Goal: Task Accomplishment & Management: Use online tool/utility

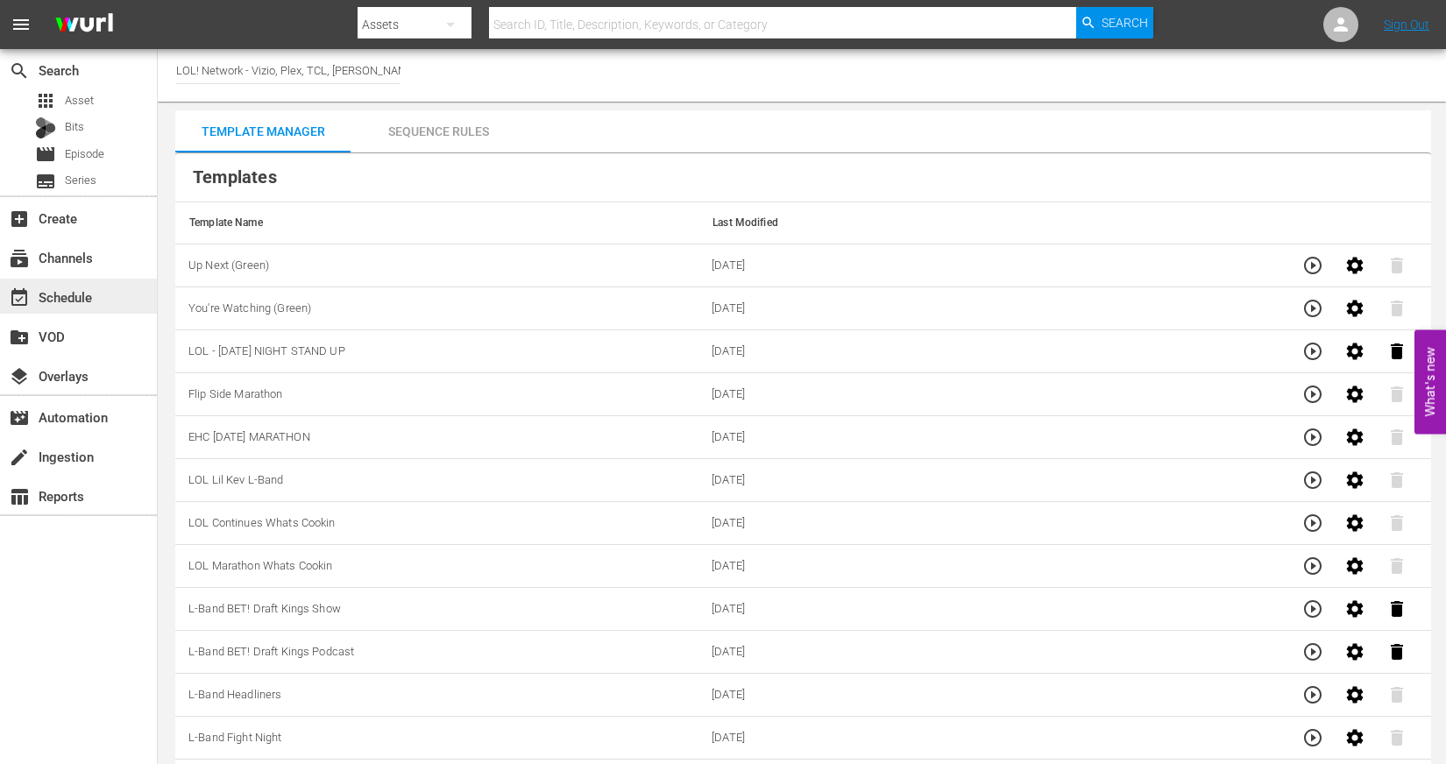
scroll to position [83, 0]
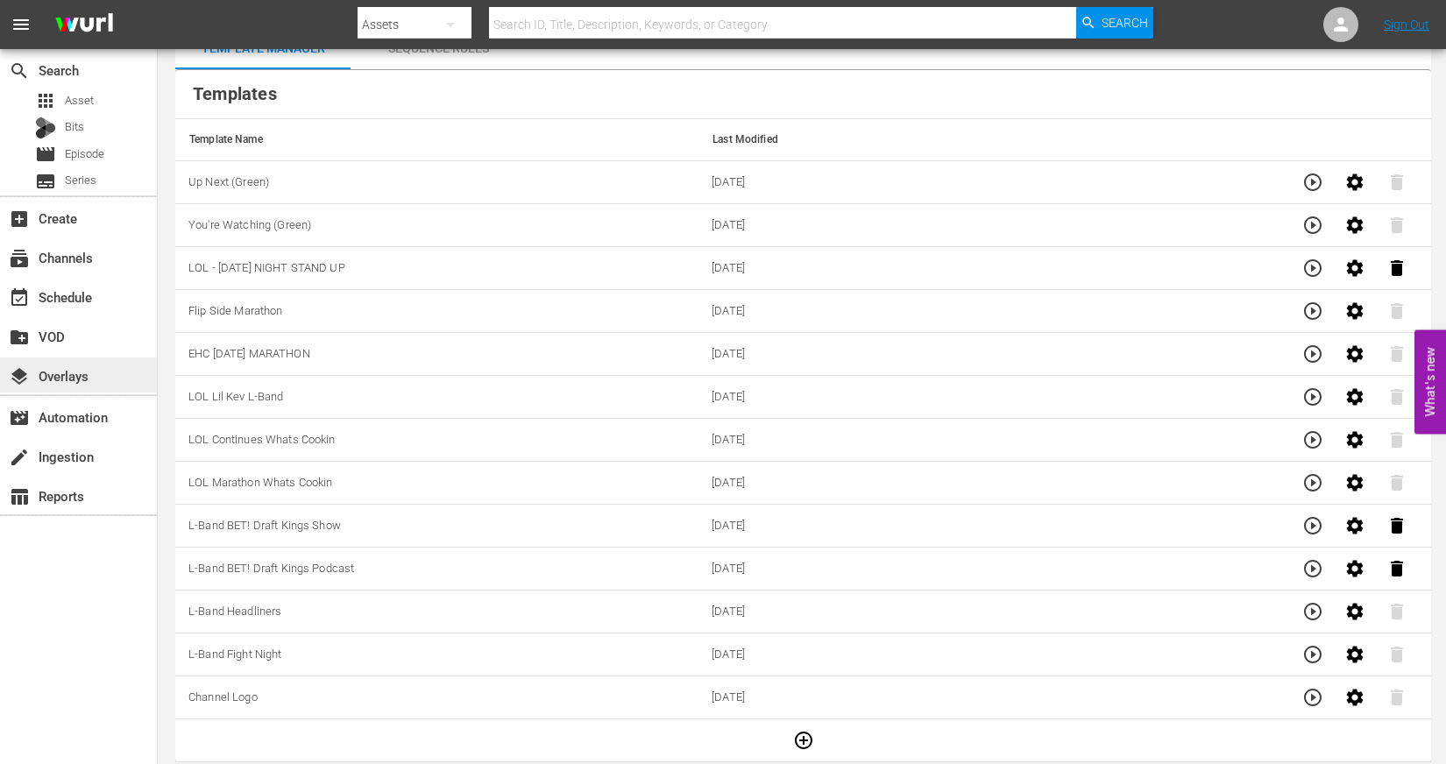
click at [81, 372] on div "layers Overlays" at bounding box center [49, 373] width 98 height 16
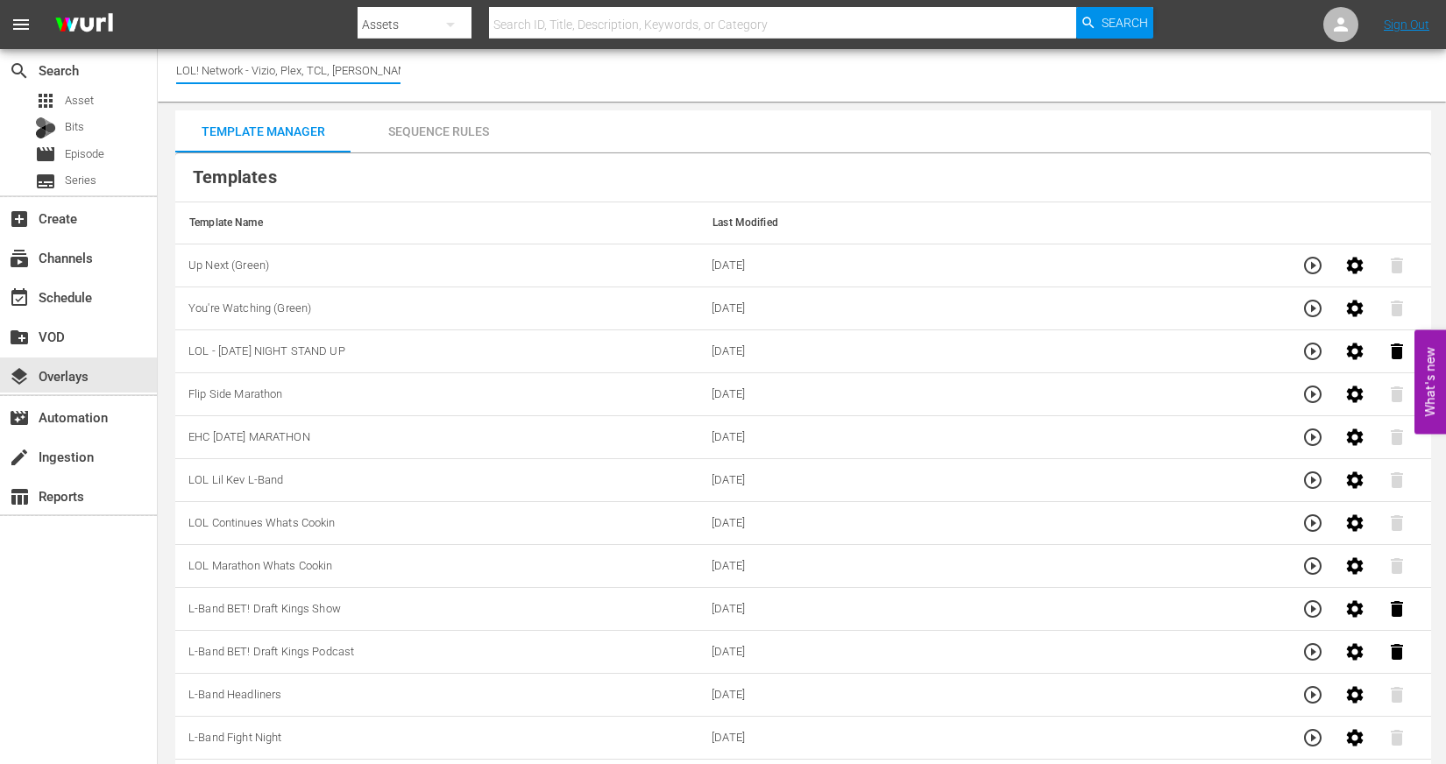
scroll to position [0, 73]
drag, startPoint x: 254, startPoint y: 69, endPoint x: 633, endPoint y: 67, distance: 378.5
click at [619, 67] on div "Channel Title LOL! Network - Vizio, Plex, TCL, [PERSON_NAME], Philo, LG, FireTV…" at bounding box center [802, 75] width 1288 height 53
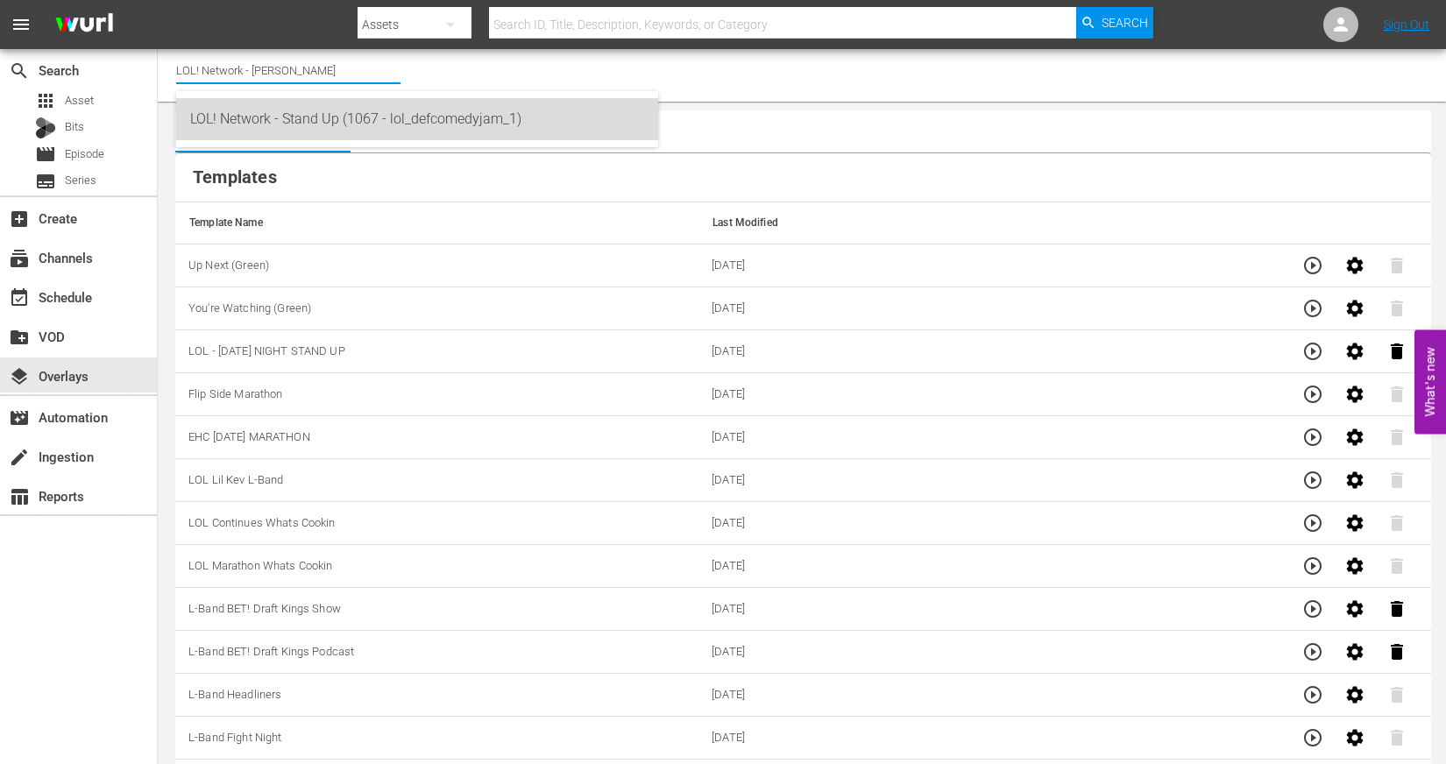
click at [559, 115] on div "LOL! Network - Stand Up (1067 - lol_defcomedyjam_1)" at bounding box center [417, 119] width 454 height 42
type input "LOL! Network - Stand Up (1067 - lol_defcomedyjam_1)"
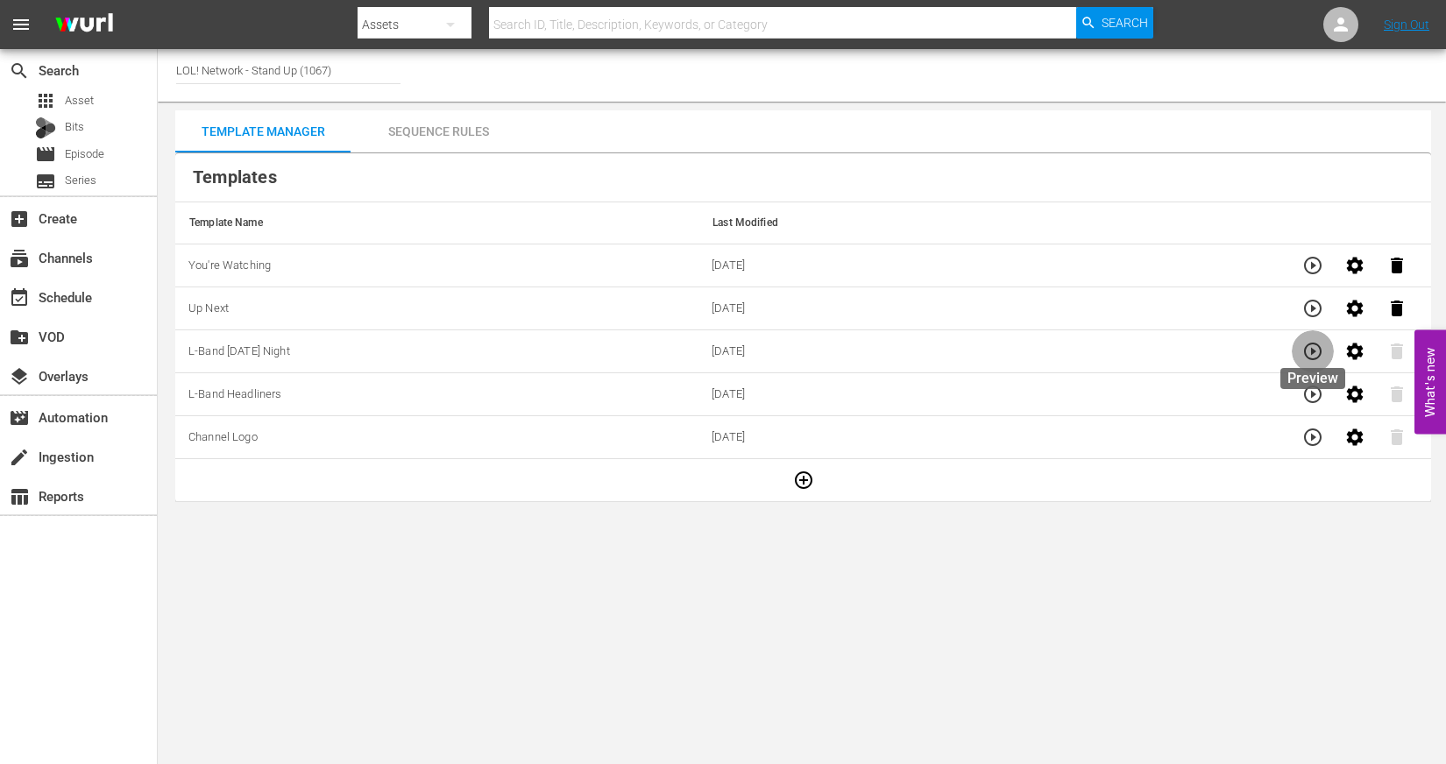
click at [1306, 352] on icon "button" at bounding box center [1312, 351] width 21 height 21
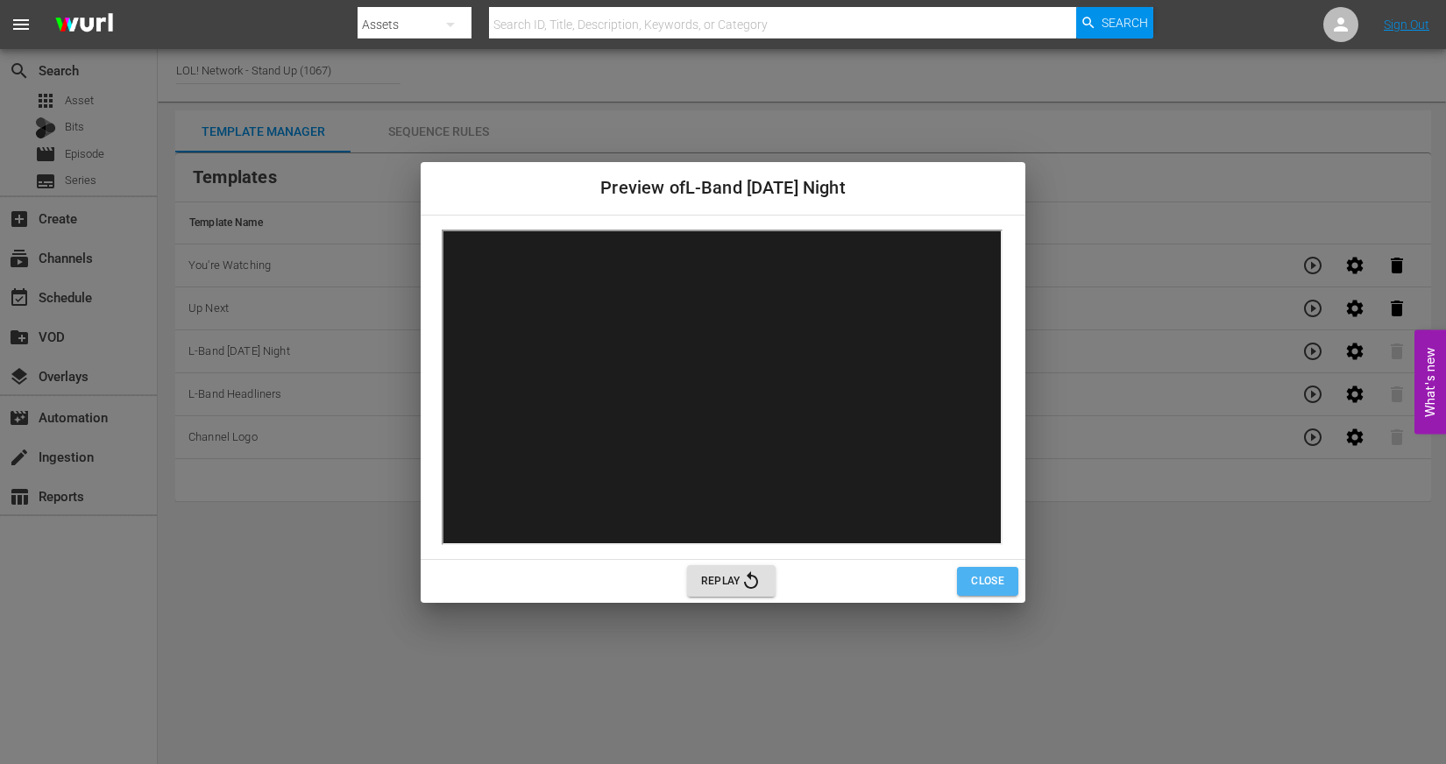
click at [976, 576] on span "Close" at bounding box center [987, 581] width 33 height 18
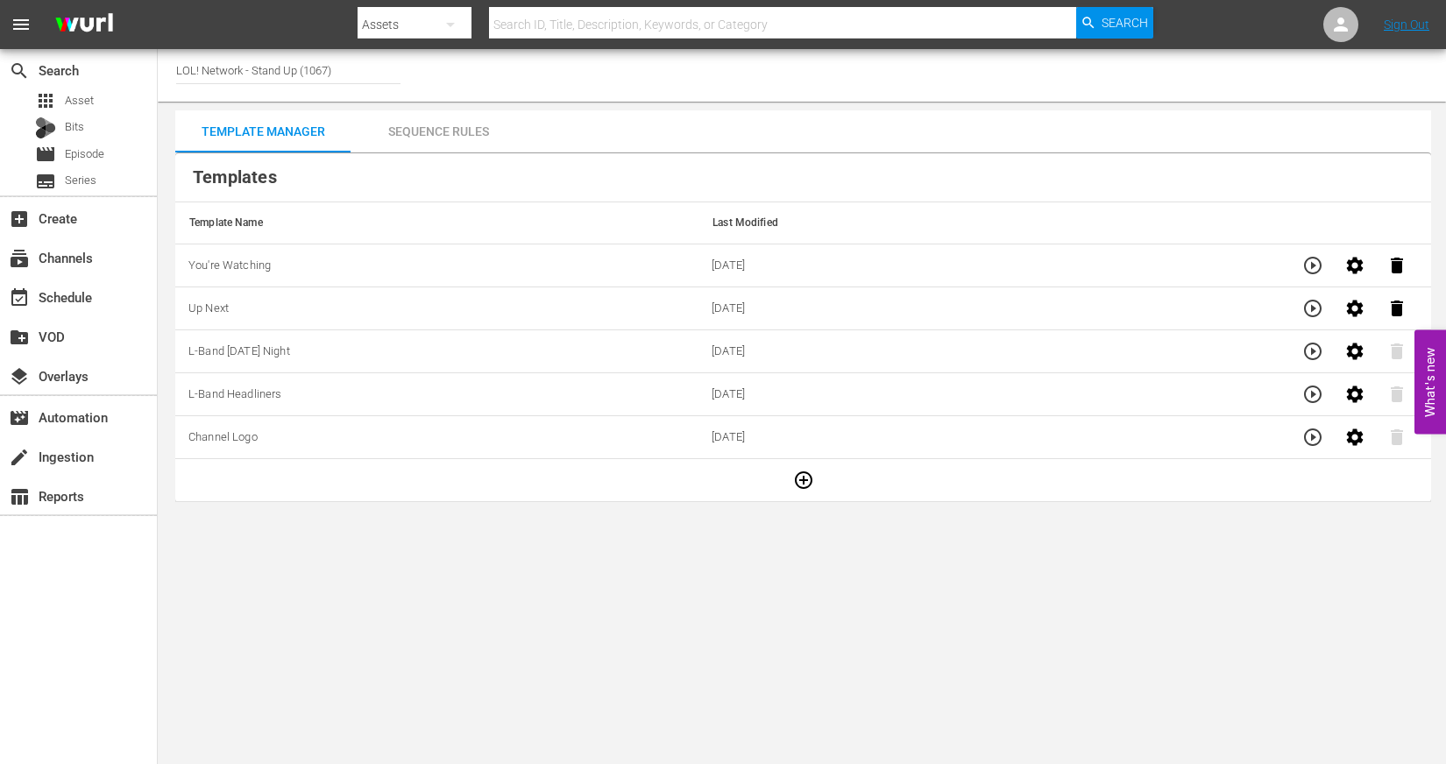
click at [460, 128] on div "Sequence Rules" at bounding box center [437, 131] width 175 height 42
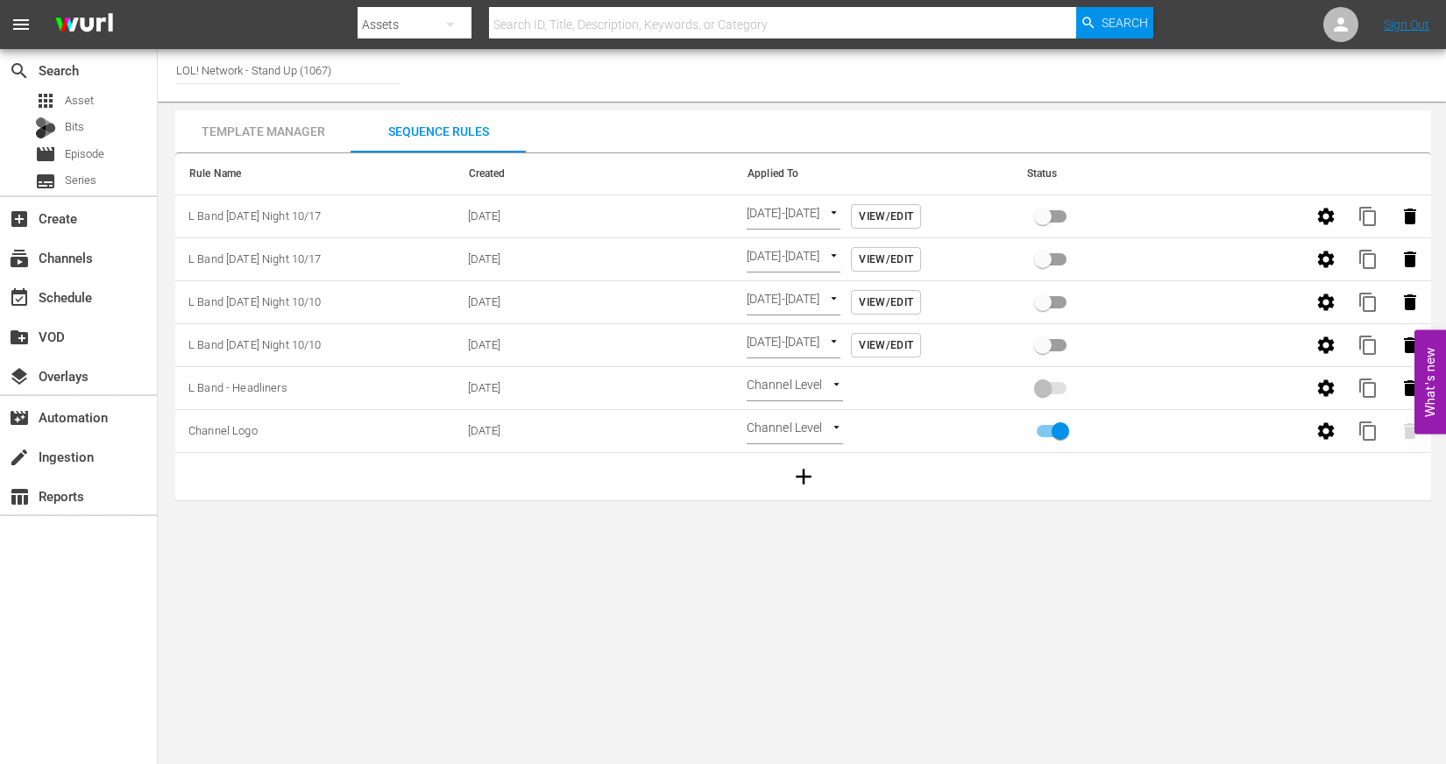
click at [300, 132] on div "Template Manager" at bounding box center [262, 131] width 175 height 42
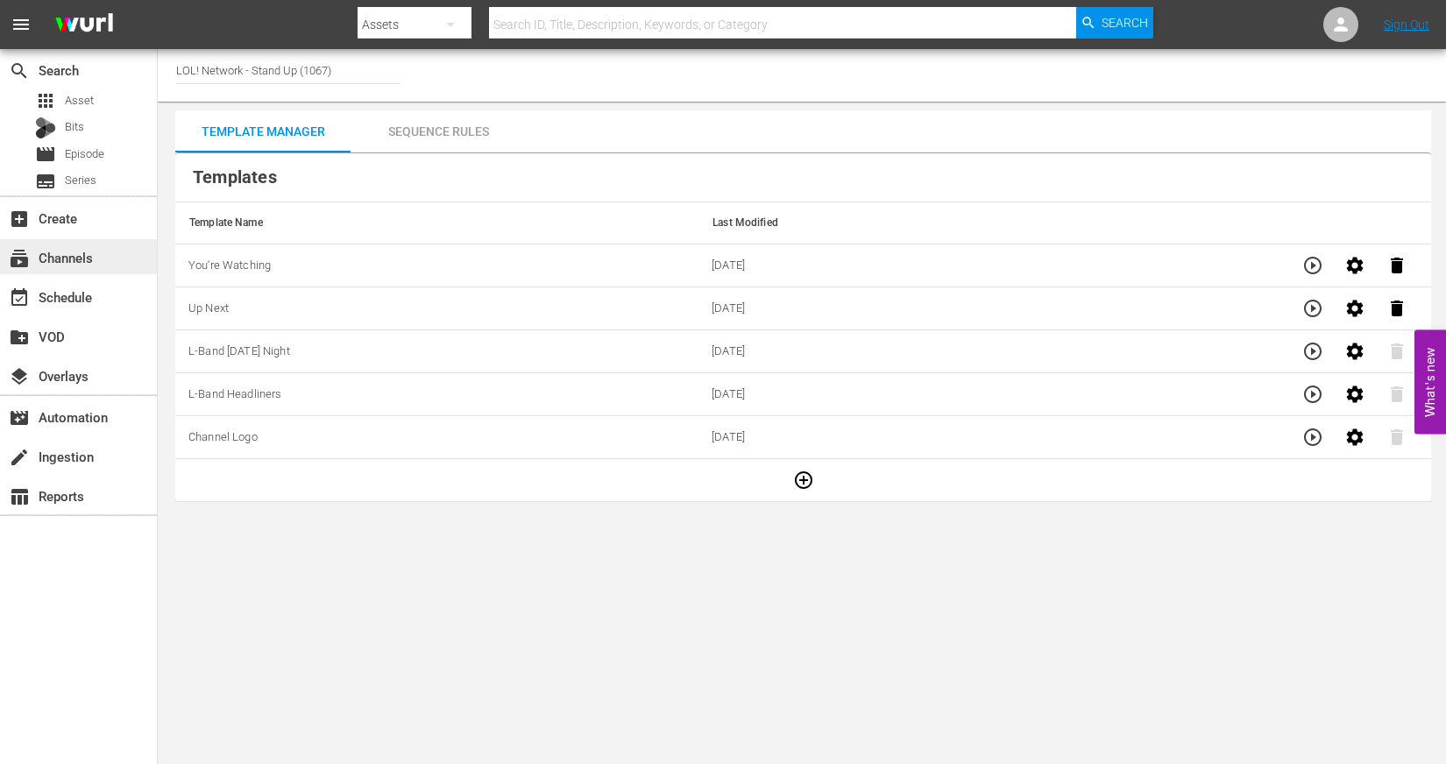
click at [109, 256] on div "subscriptions Channels" at bounding box center [78, 256] width 157 height 35
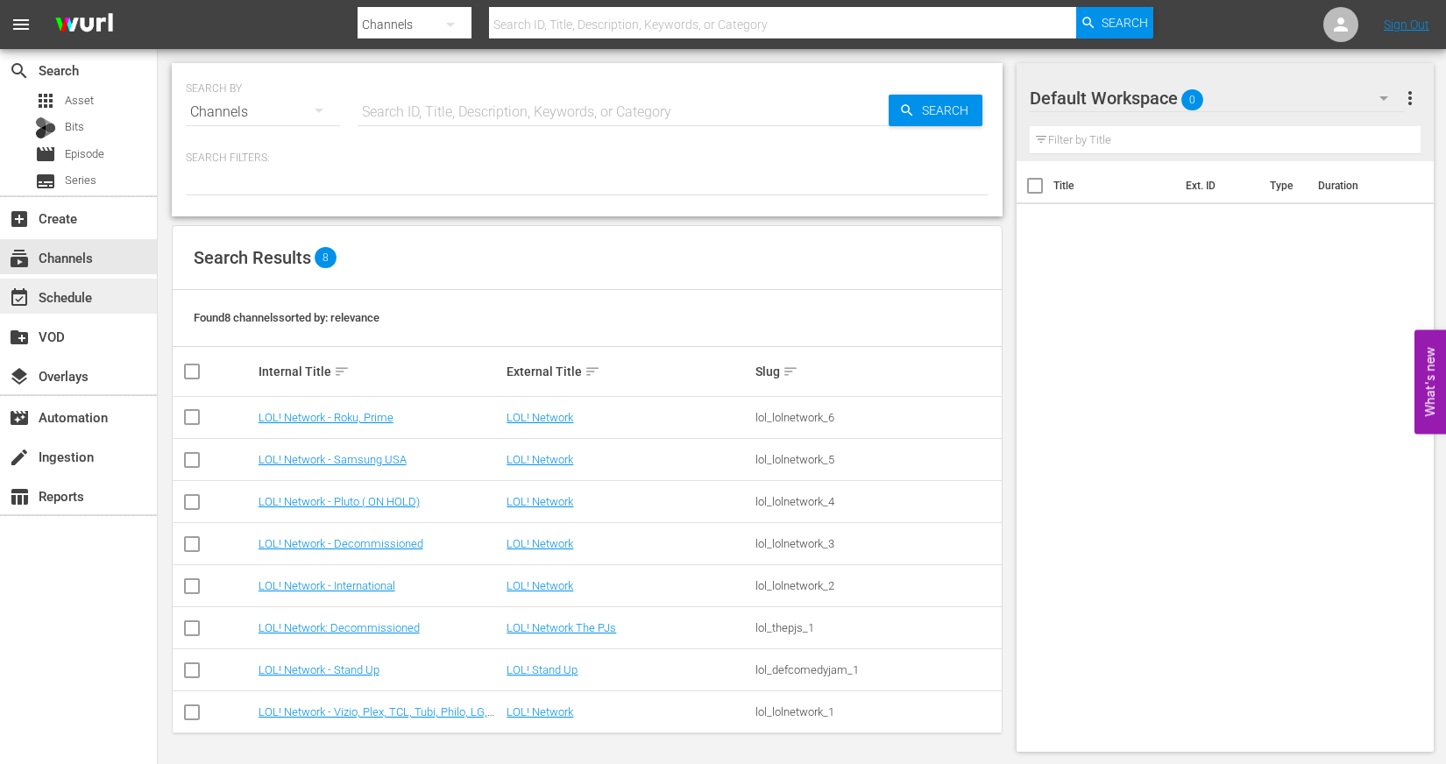
click at [95, 303] on div "event_available Schedule" at bounding box center [78, 296] width 157 height 35
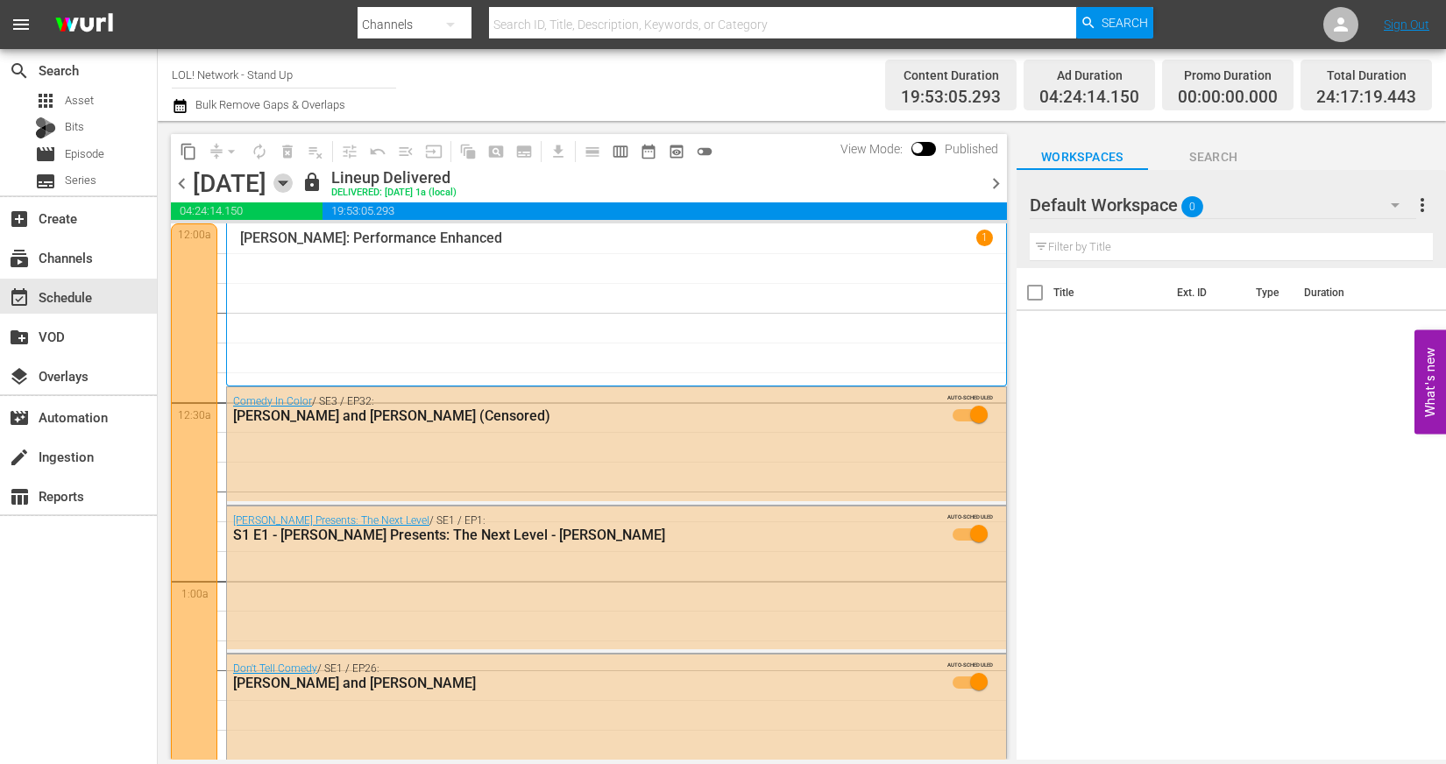
click at [293, 186] on icon "button" at bounding box center [282, 182] width 19 height 19
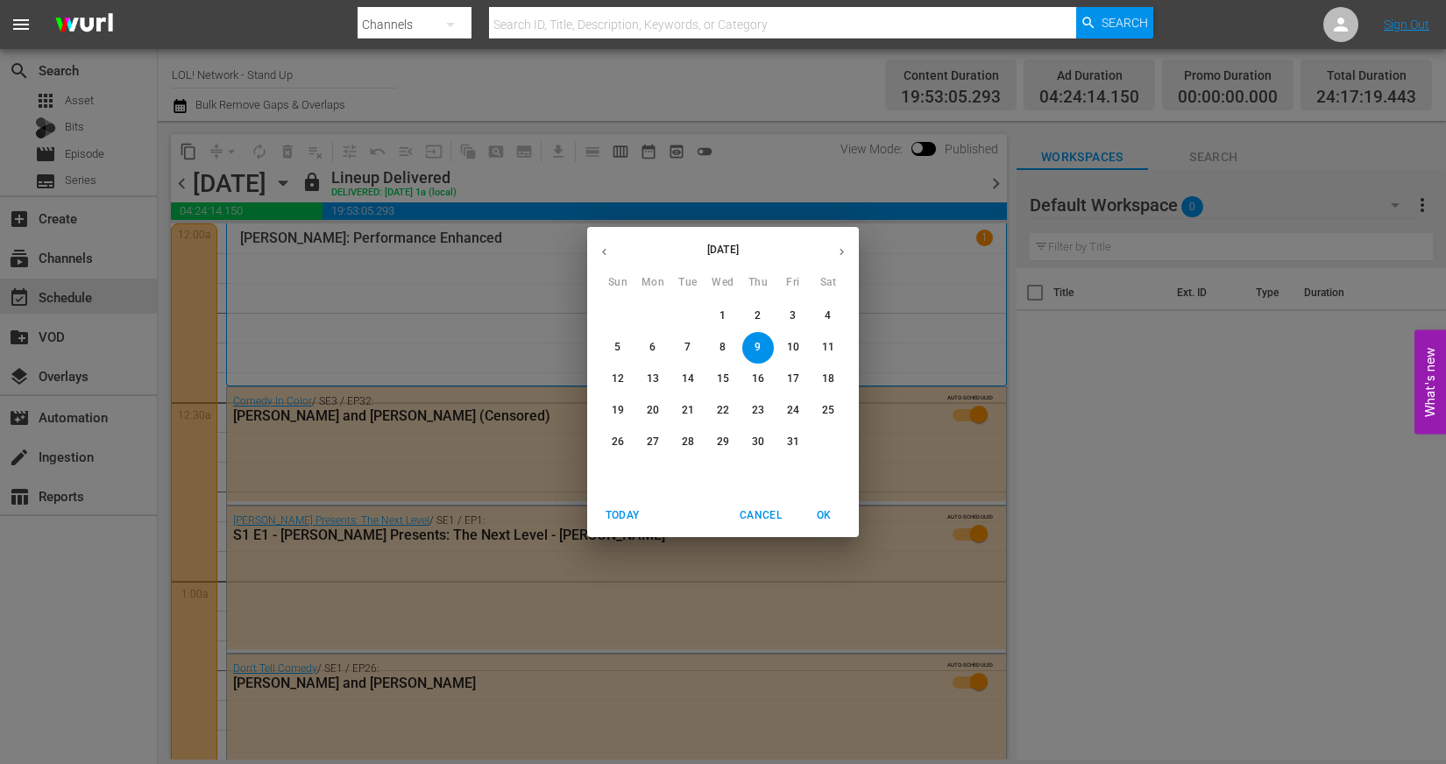
click at [740, 366] on div "16" at bounding box center [757, 380] width 35 height 32
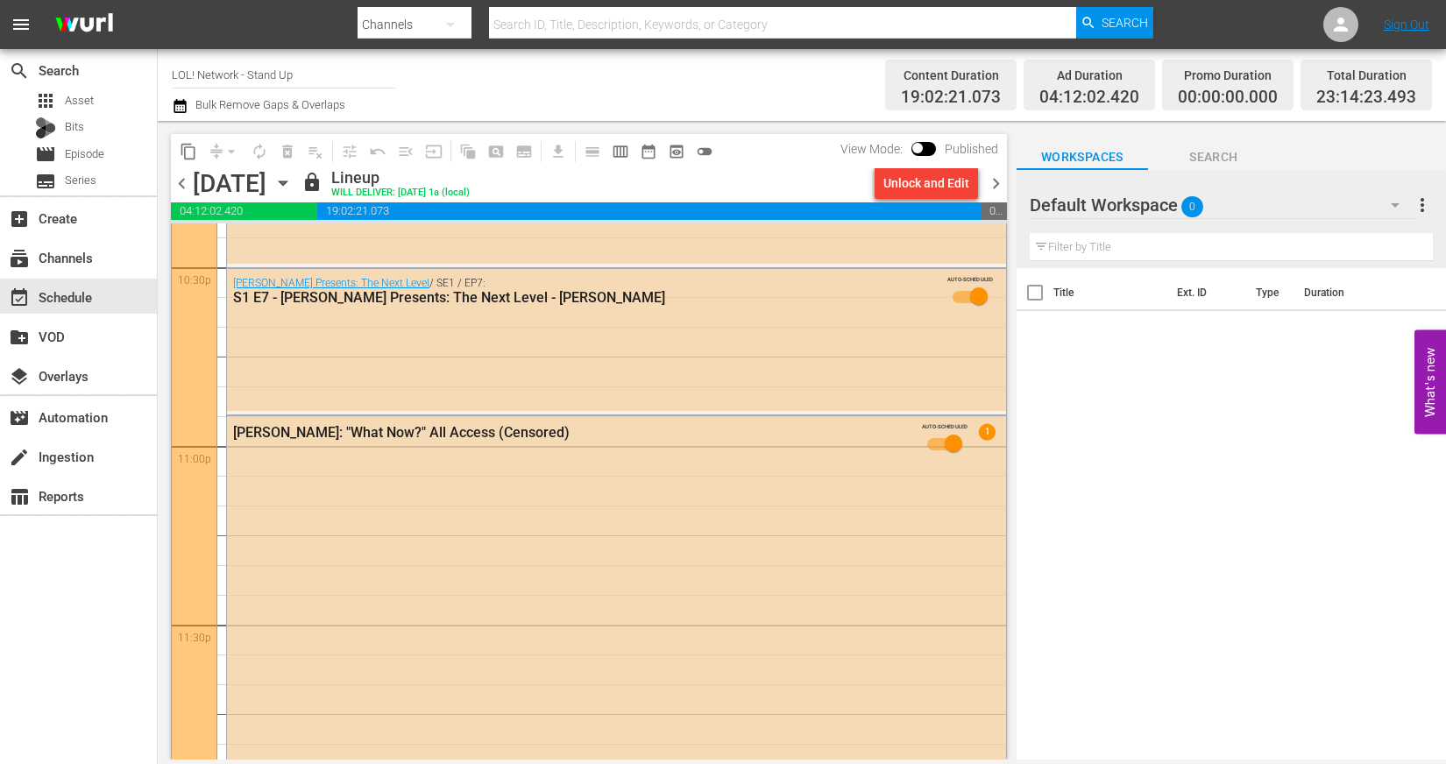
scroll to position [8164, 0]
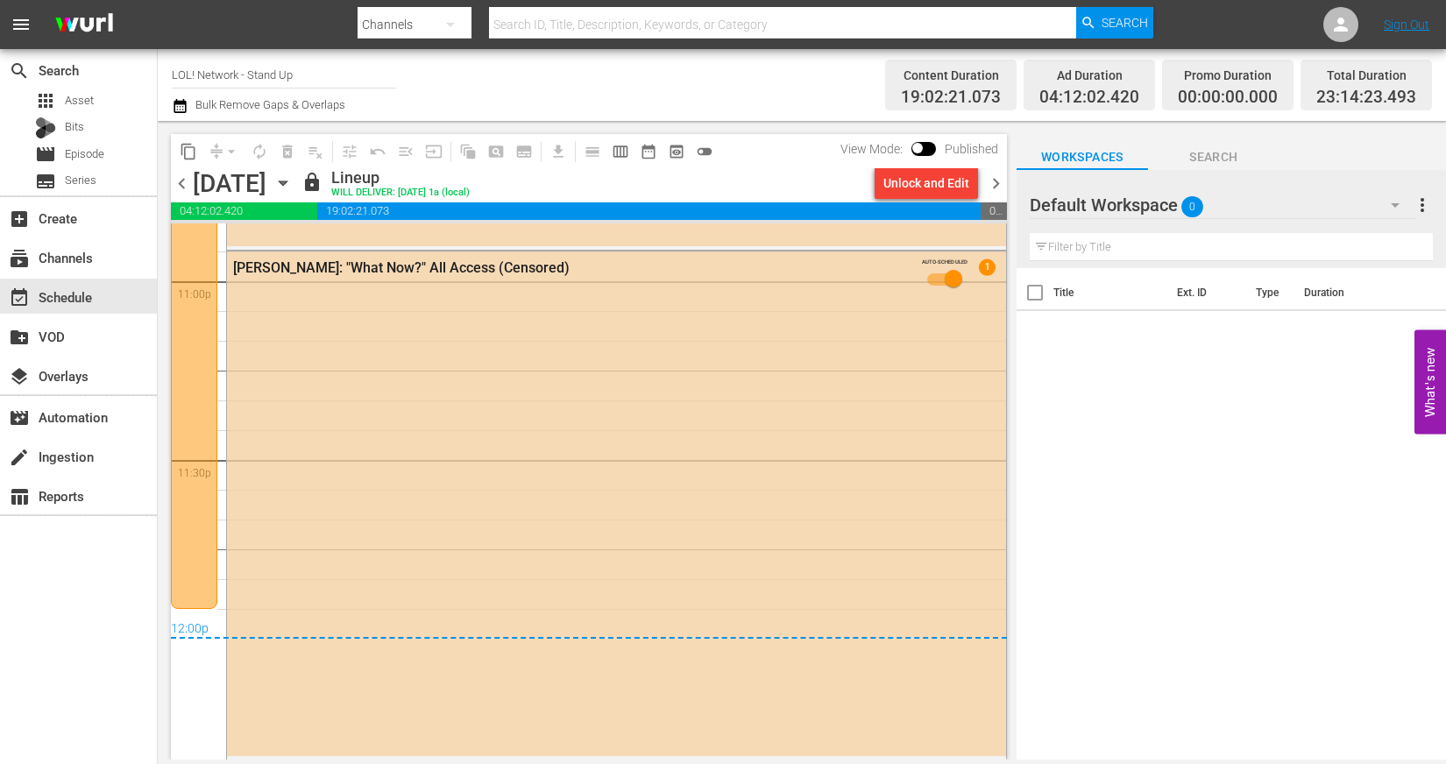
click at [287, 184] on icon "button" at bounding box center [283, 183] width 8 height 4
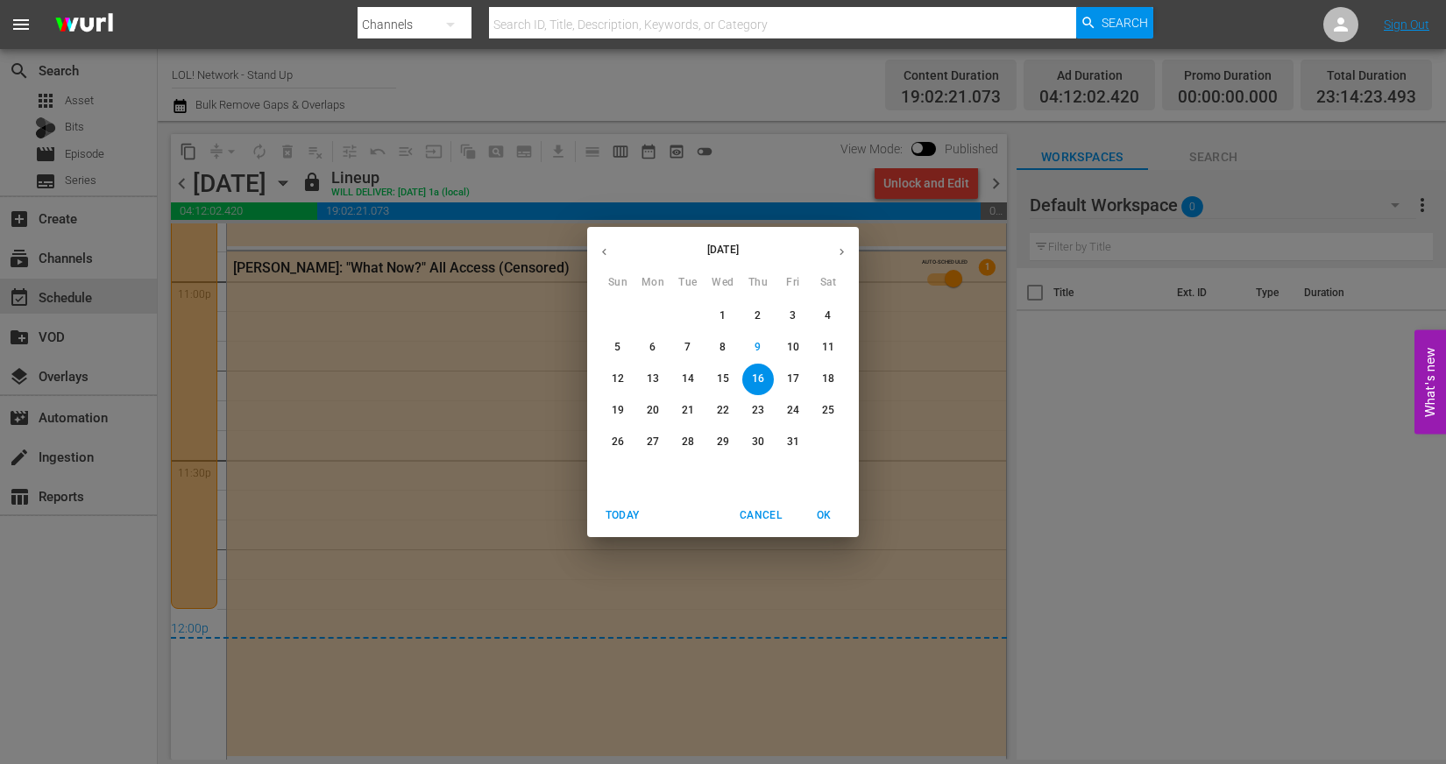
click at [672, 436] on span "28" at bounding box center [688, 442] width 32 height 15
